Goal: Task Accomplishment & Management: Manage account settings

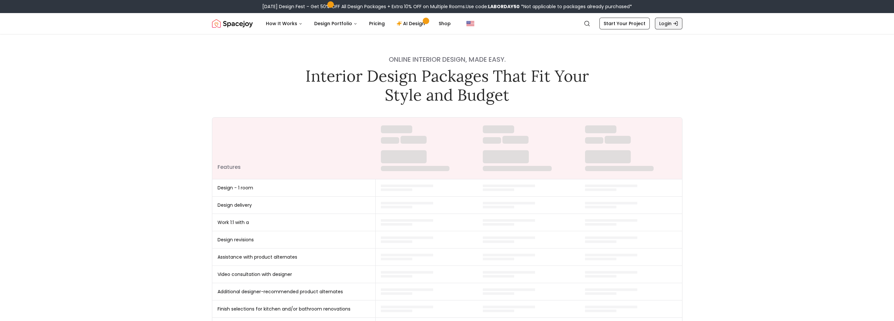
click at [670, 24] on link "Login" at bounding box center [668, 24] width 27 height 12
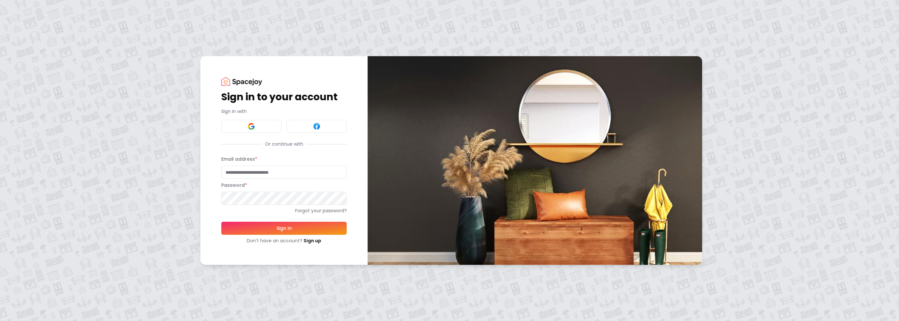
type input "**********"
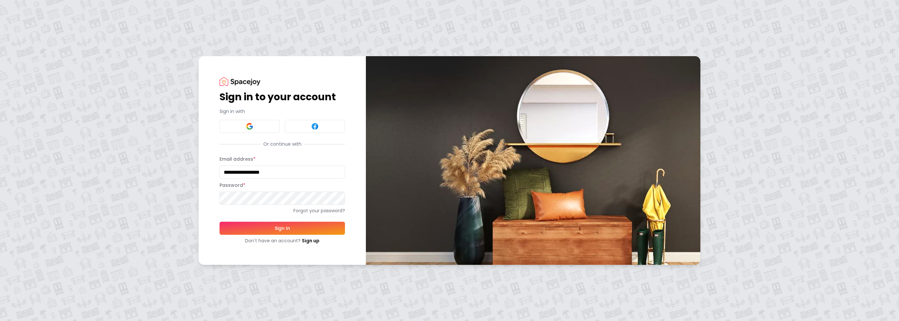
click at [257, 223] on button "Sign In" at bounding box center [282, 228] width 125 height 13
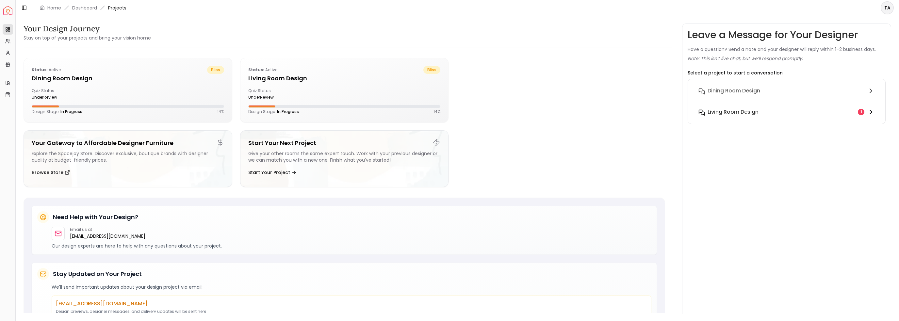
click at [755, 109] on h6 "Living Room design" at bounding box center [733, 112] width 51 height 8
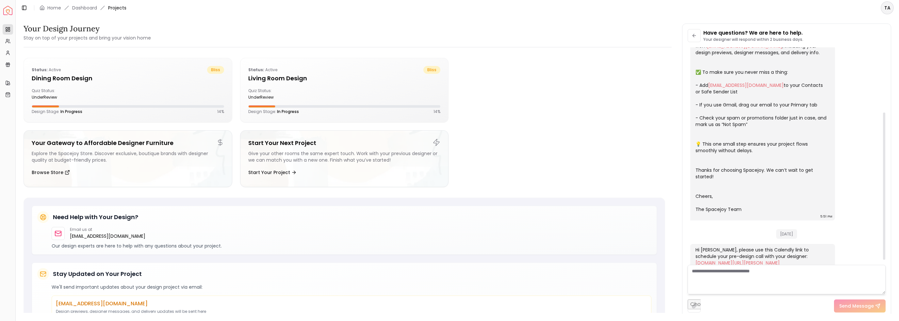
scroll to position [104, 0]
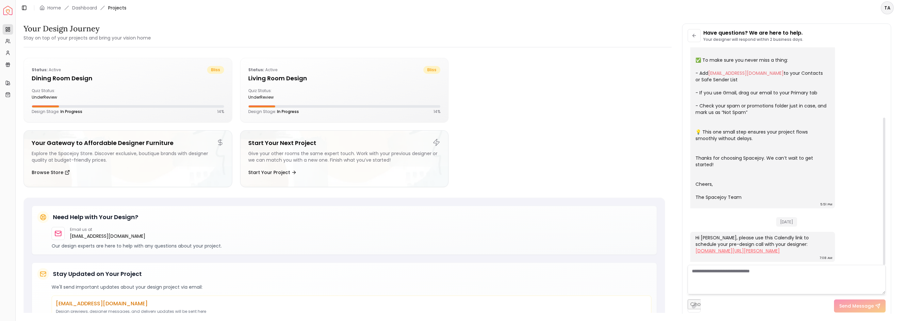
click at [780, 248] on link "[DOMAIN_NAME][URL][PERSON_NAME]" at bounding box center [737, 251] width 84 height 7
click at [712, 271] on textarea at bounding box center [787, 279] width 198 height 29
type textarea "**********"
click at [29, 8] on div "Toggle Sidebar Home Dashboard Projects" at bounding box center [74, 7] width 116 height 9
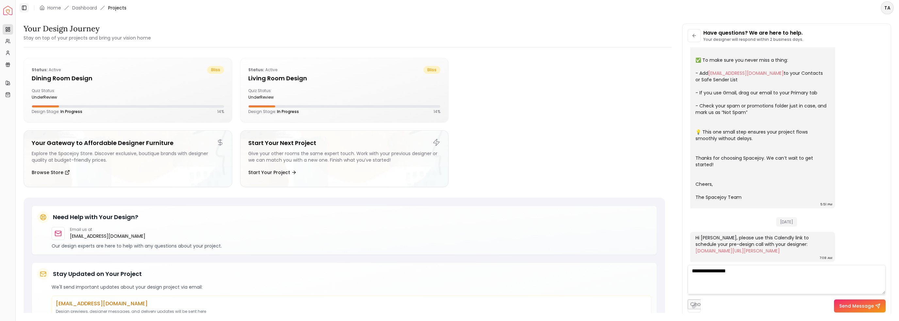
click at [25, 8] on icon at bounding box center [24, 7] width 5 height 5
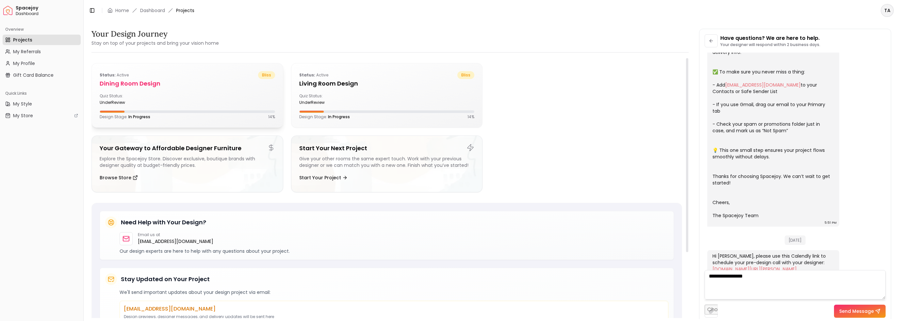
click at [261, 103] on div "Quiz Status: underReview" at bounding box center [187, 99] width 175 height 12
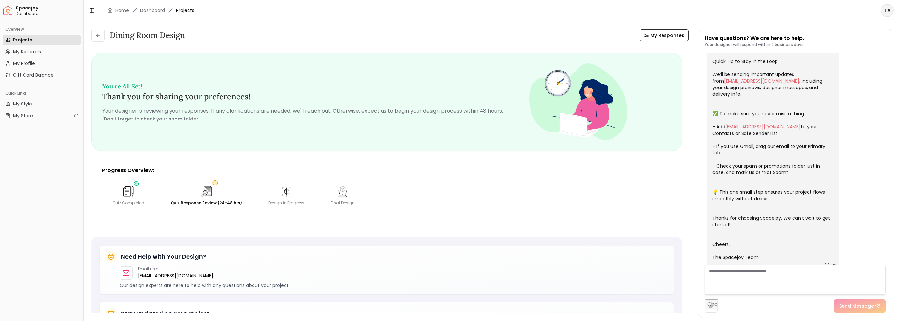
click at [29, 6] on span "Spacejoy" at bounding box center [48, 8] width 65 height 6
click at [115, 9] on div "Home" at bounding box center [118, 10] width 22 height 7
click at [118, 9] on link "Home" at bounding box center [122, 10] width 14 height 7
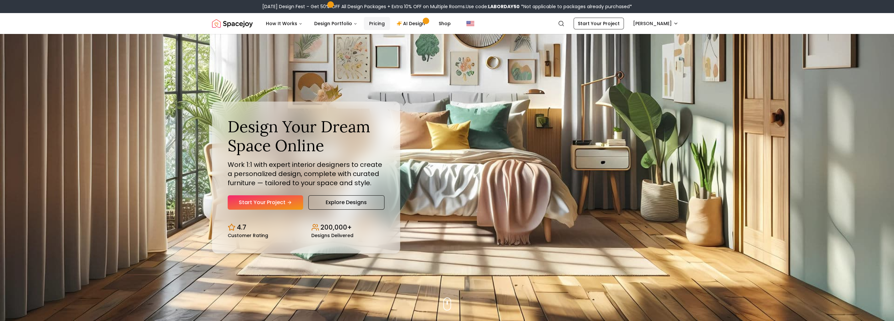
click at [373, 25] on link "Pricing" at bounding box center [377, 23] width 26 height 13
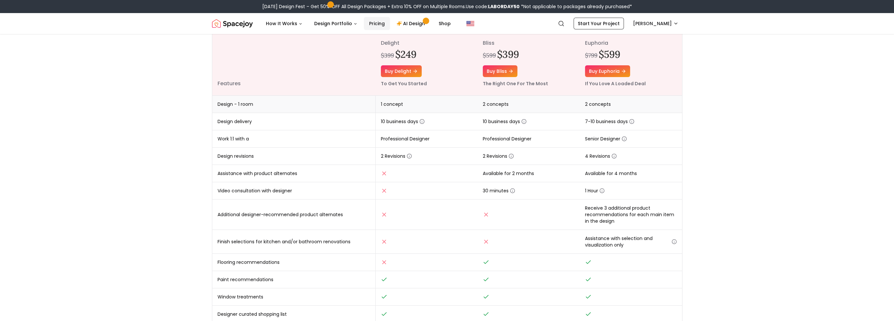
scroll to position [87, 0]
click at [511, 156] on icon "button" at bounding box center [511, 155] width 5 height 5
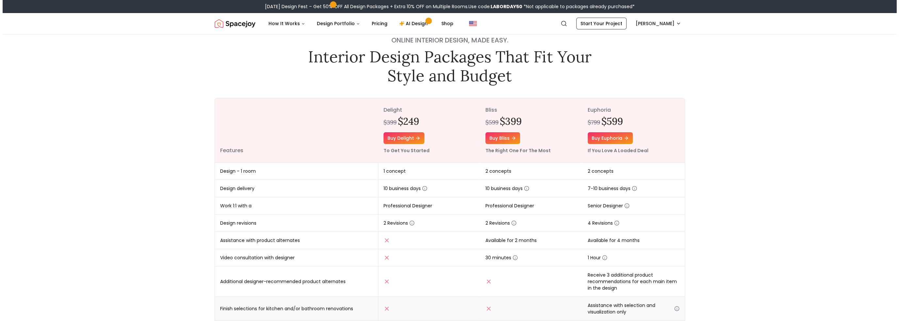
scroll to position [0, 0]
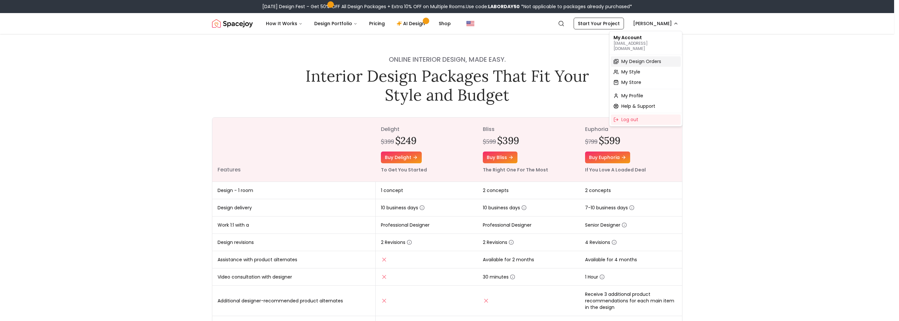
click at [638, 58] on span "My Design Orders" at bounding box center [641, 61] width 40 height 7
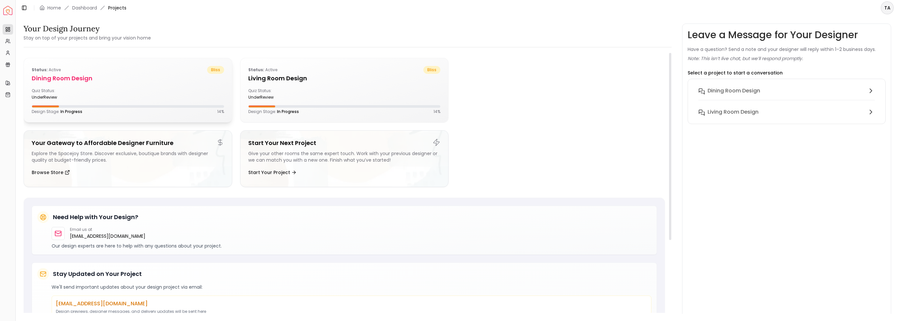
click at [198, 98] on div "Quiz Status: underReview" at bounding box center [128, 94] width 192 height 12
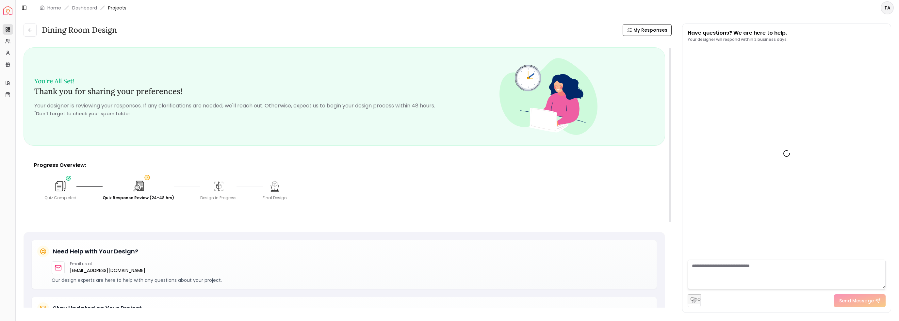
scroll to position [55, 0]
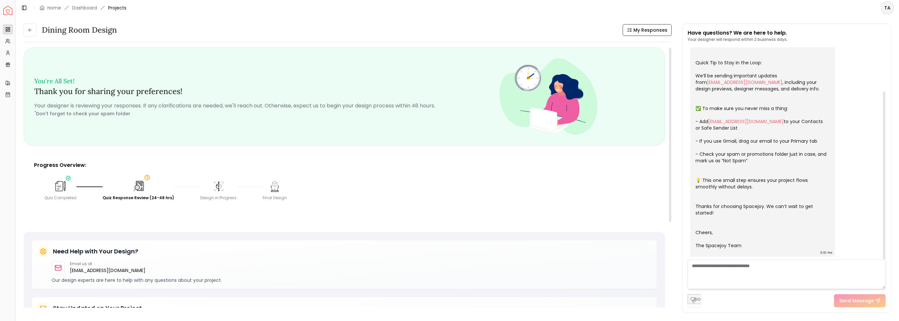
drag, startPoint x: 340, startPoint y: 134, endPoint x: 310, endPoint y: 111, distance: 38.4
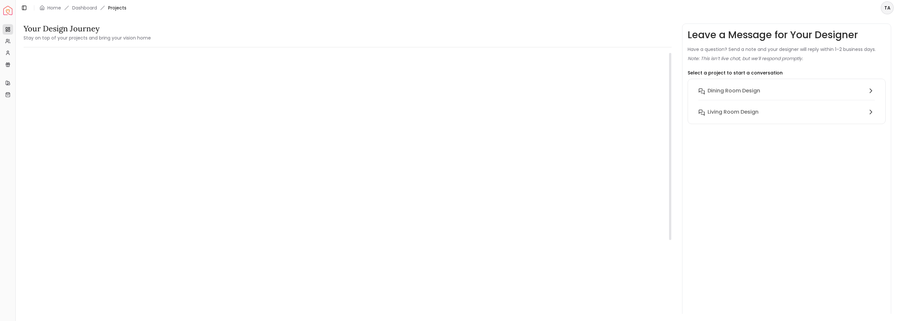
click at [294, 83] on h5 "Living Room design" at bounding box center [344, 78] width 192 height 9
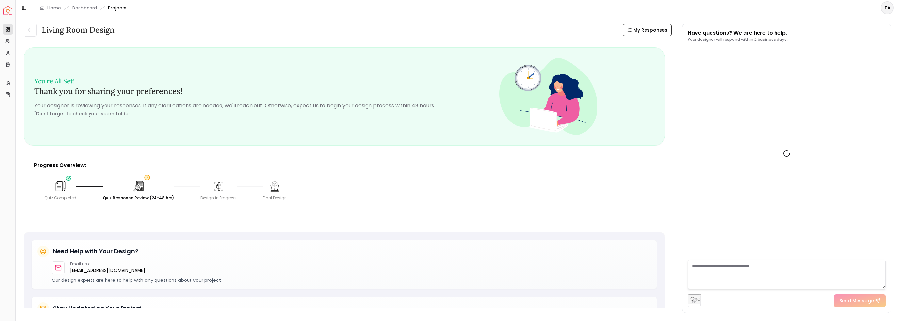
scroll to position [109, 0]
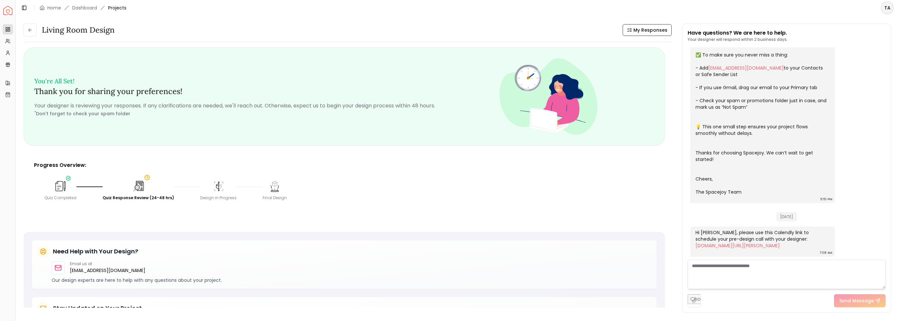
click at [747, 279] on textarea at bounding box center [787, 274] width 198 height 29
type textarea "**********"
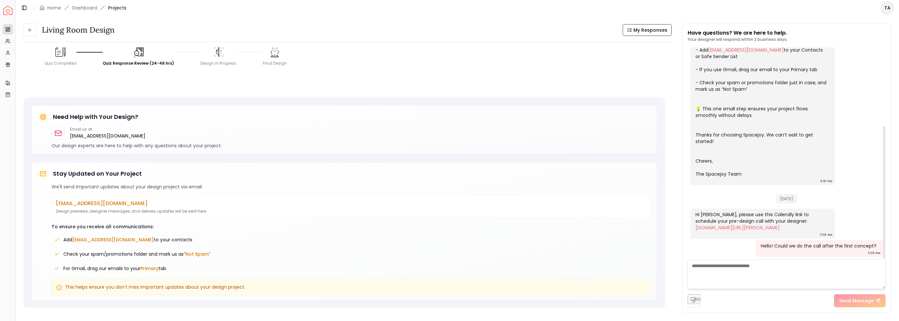
scroll to position [127, 0]
